Goal: Task Accomplishment & Management: Use online tool/utility

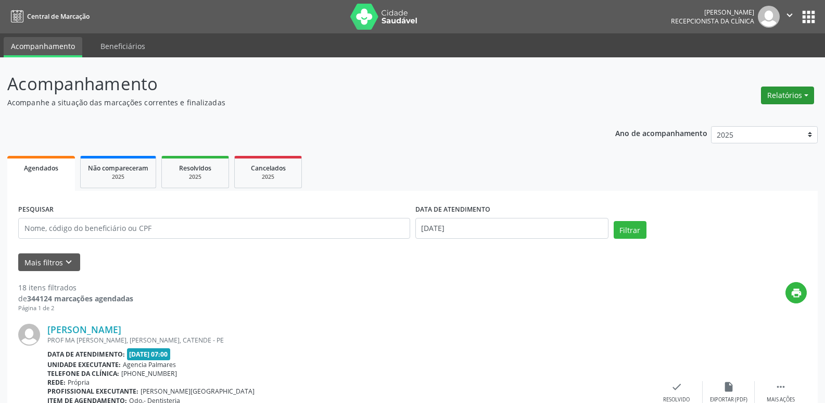
click at [807, 97] on button "Relatórios" at bounding box center [787, 95] width 53 height 18
click at [755, 119] on link "Agendamentos" at bounding box center [759, 117] width 112 height 15
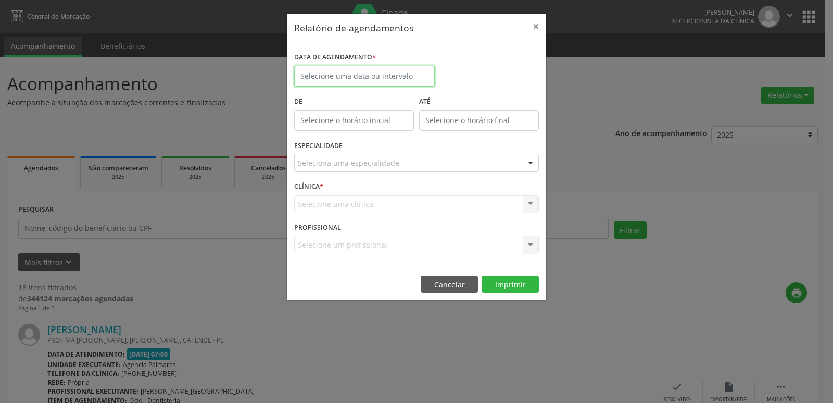
click at [394, 78] on input "text" at bounding box center [364, 76] width 141 height 21
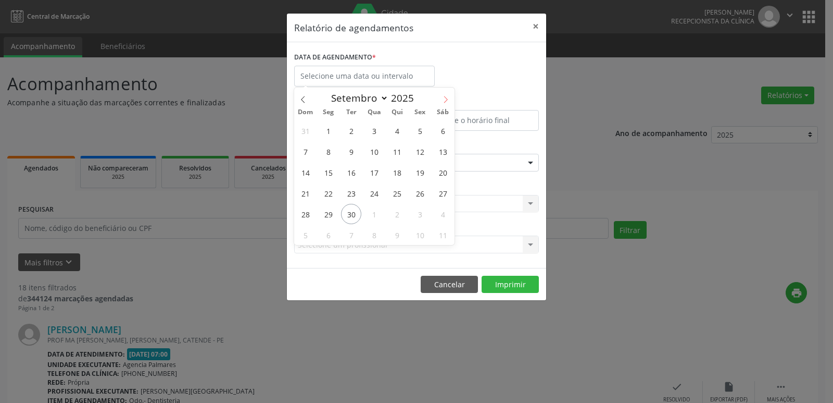
click at [447, 97] on icon at bounding box center [445, 99] width 7 height 7
select select "9"
click at [377, 132] on span "1" at bounding box center [374, 130] width 20 height 20
type input "01/10/2025"
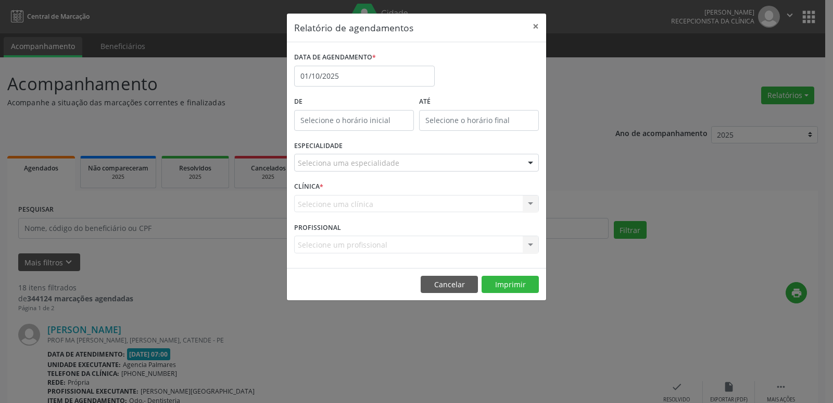
click at [500, 162] on div "Seleciona uma especialidade" at bounding box center [416, 163] width 245 height 18
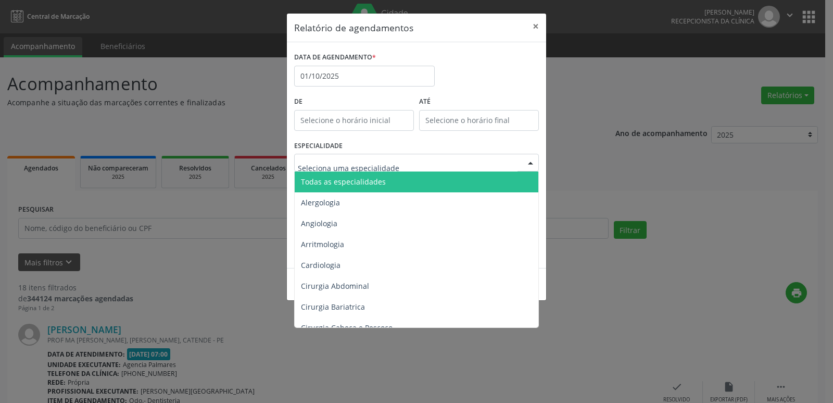
click at [421, 186] on span "Todas as especialidades" at bounding box center [417, 181] width 245 height 21
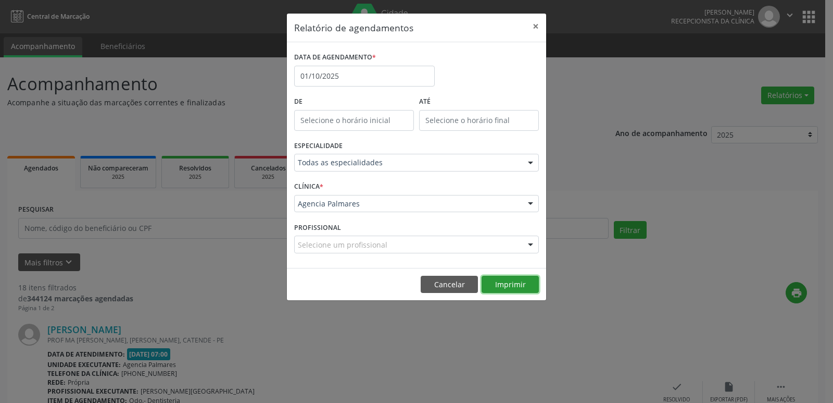
click at [509, 284] on button "Imprimir" at bounding box center [510, 285] width 57 height 18
click at [371, 83] on body "Central de Marcação [PERSON_NAME] Recepcionista da clínica  Configurações Sair…" at bounding box center [416, 201] width 833 height 403
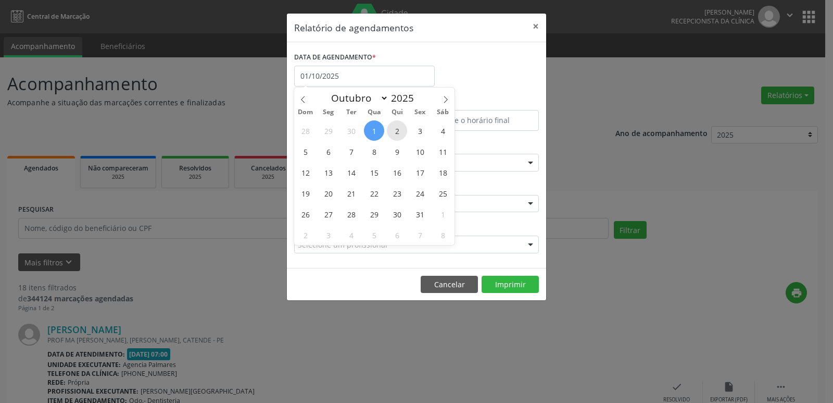
click at [394, 130] on span "2" at bounding box center [397, 130] width 20 height 20
type input "[DATE]"
click at [397, 132] on span "2" at bounding box center [397, 130] width 20 height 20
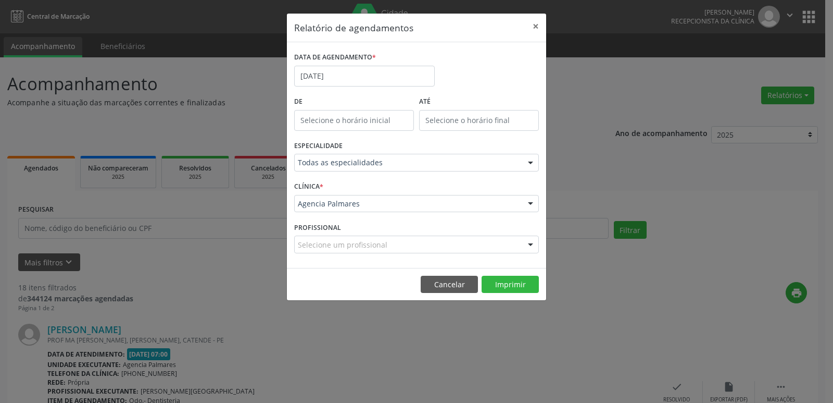
click at [532, 167] on div at bounding box center [531, 163] width 16 height 18
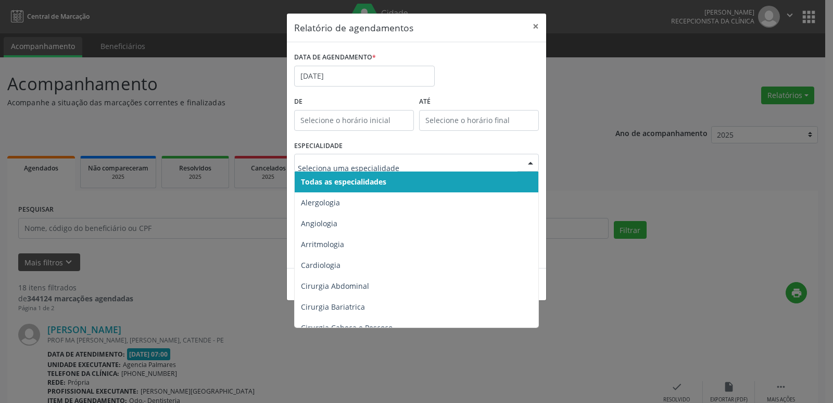
click at [435, 180] on span "Todas as especialidades" at bounding box center [417, 181] width 245 height 21
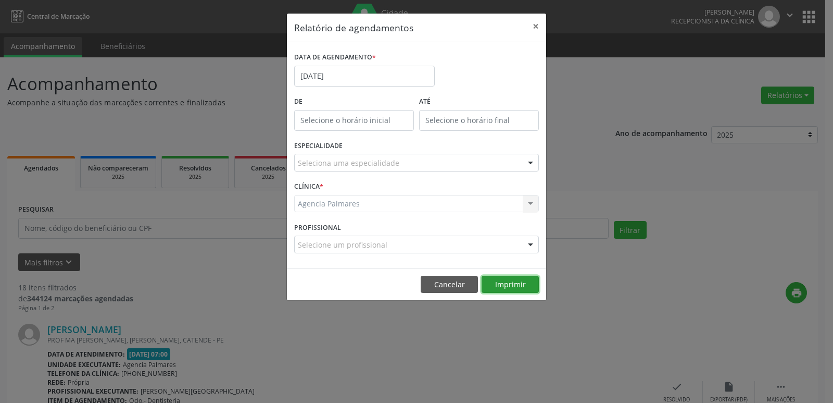
click at [507, 285] on button "Imprimir" at bounding box center [510, 285] width 57 height 18
click at [534, 26] on button "×" at bounding box center [535, 27] width 21 height 26
